Goal: Information Seeking & Learning: Learn about a topic

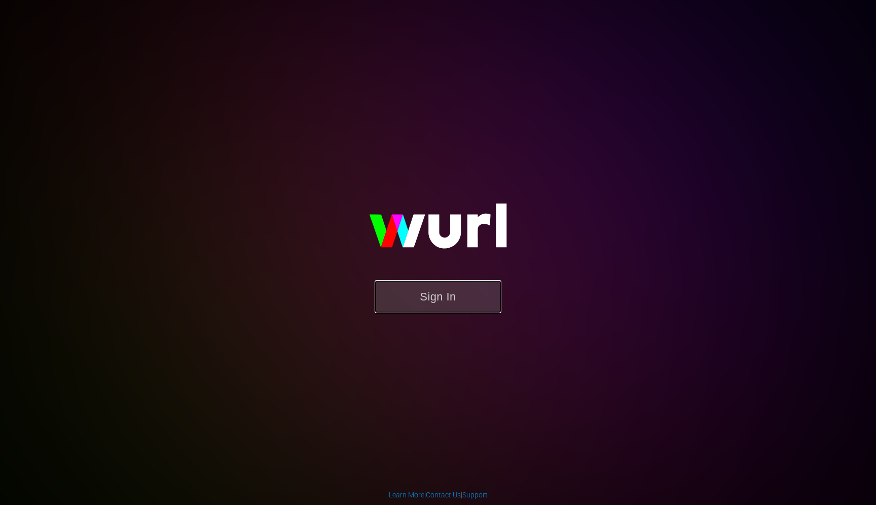
click at [447, 302] on button "Sign In" at bounding box center [438, 296] width 127 height 33
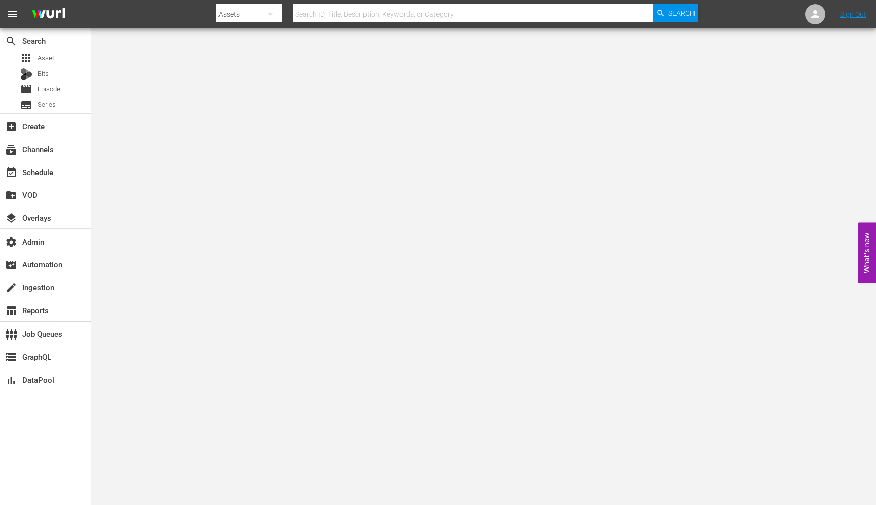
click at [347, 16] on input "text" at bounding box center [473, 14] width 361 height 24
click at [22, 166] on div "event_available Schedule" at bounding box center [28, 170] width 57 height 9
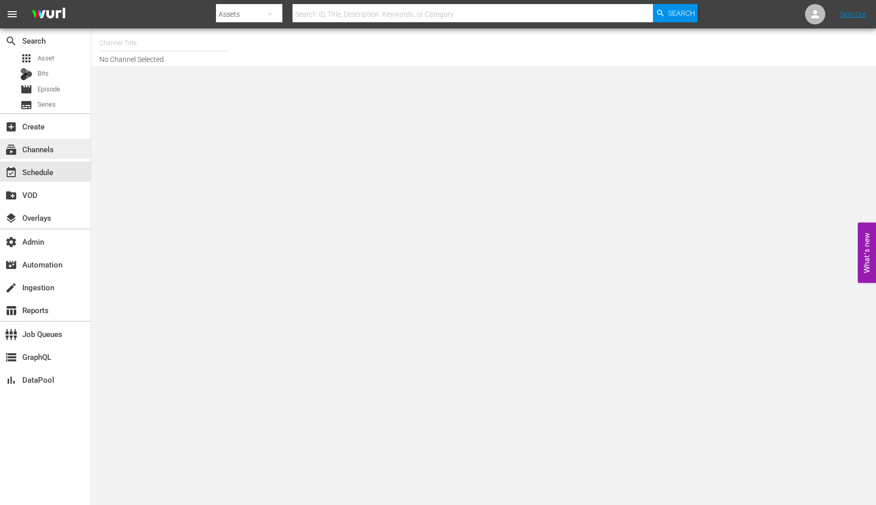
click at [33, 152] on div "subscriptions Channels" at bounding box center [28, 147] width 57 height 9
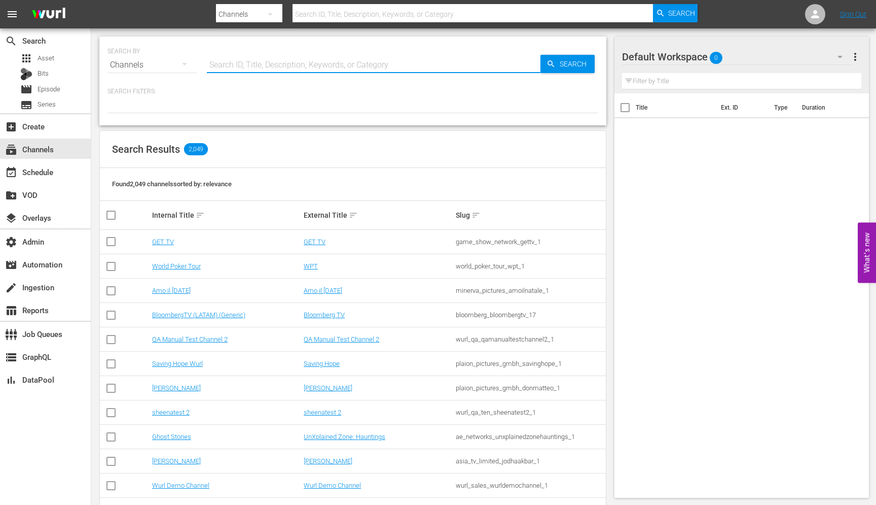
click at [224, 58] on input "text" at bounding box center [374, 65] width 334 height 24
paste input "global_fan_tv_gfnsoccer_1"
type input "global_fan_tv_gfnsoccer_1"
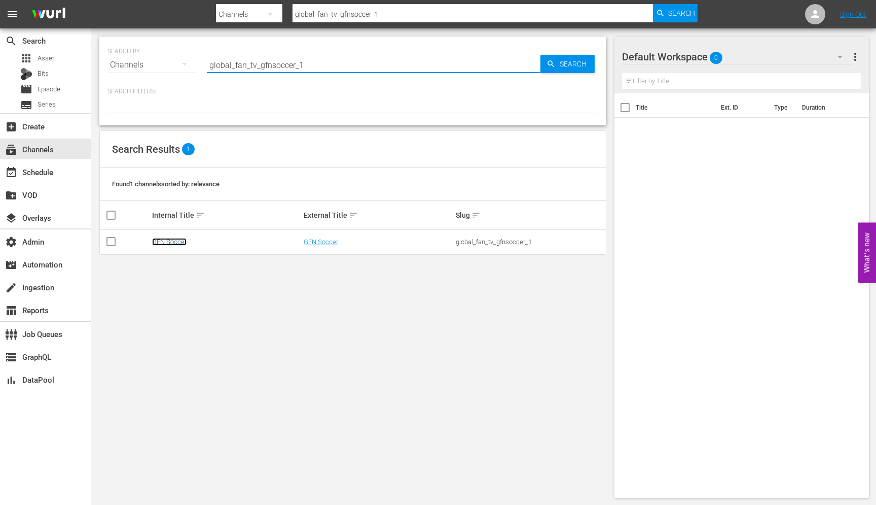
click at [170, 239] on link "GFN Soccer" at bounding box center [169, 242] width 34 height 8
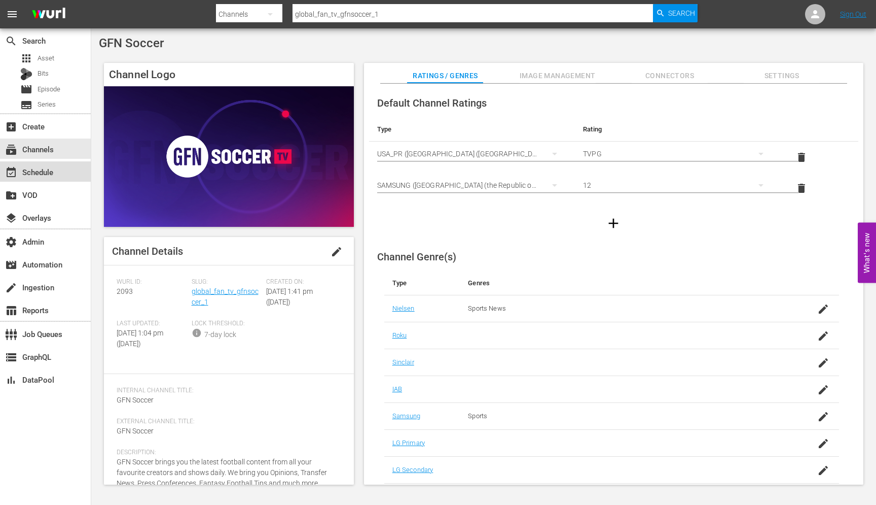
click at [46, 179] on div "event_available Schedule" at bounding box center [45, 171] width 91 height 20
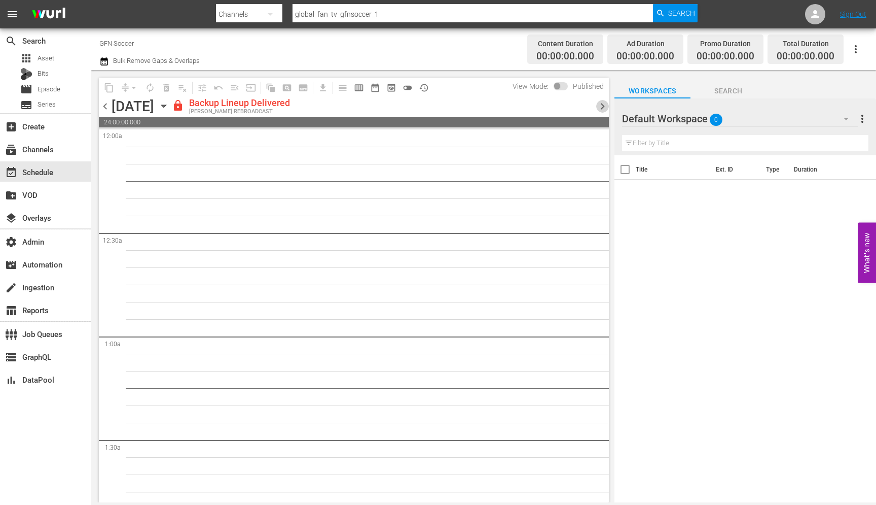
click at [600, 104] on span "chevron_right" at bounding box center [602, 106] width 13 height 13
click at [103, 107] on span "chevron_left" at bounding box center [105, 106] width 13 height 13
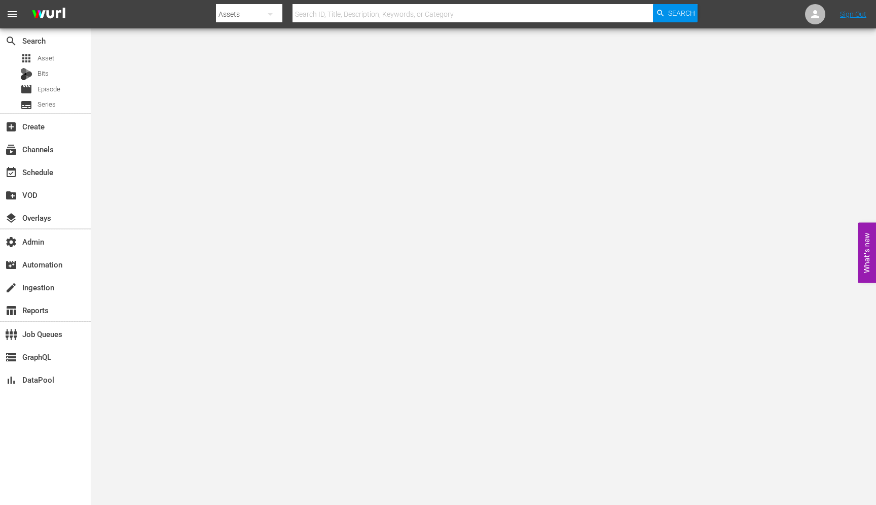
click at [329, 8] on input "text" at bounding box center [473, 14] width 361 height 24
paste input "193020764"
type input "193020764"
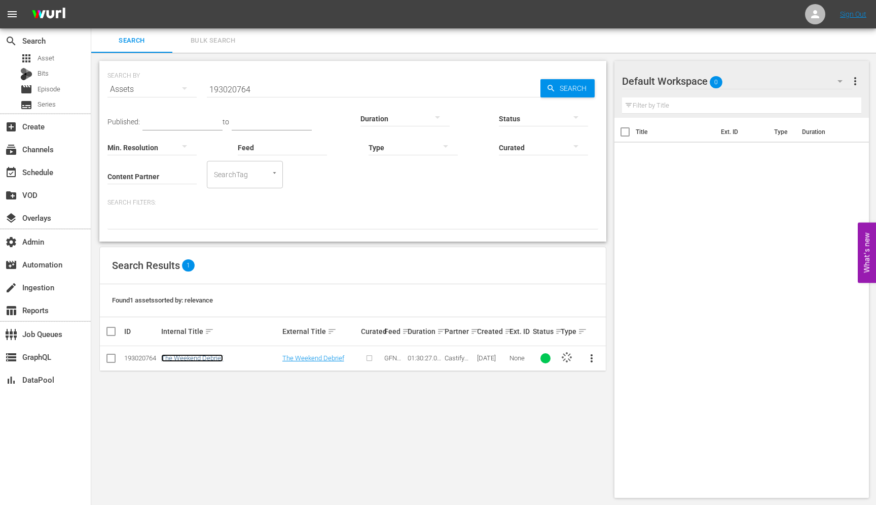
click at [218, 360] on link "The Weekend Debrief" at bounding box center [192, 358] width 62 height 8
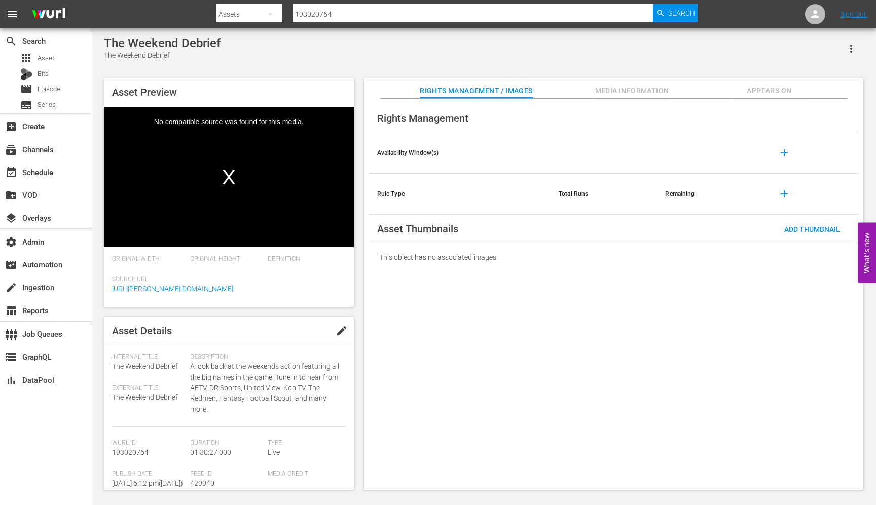
click at [750, 87] on span "Appears On" at bounding box center [769, 91] width 76 height 13
